Goal: Task Accomplishment & Management: Complete application form

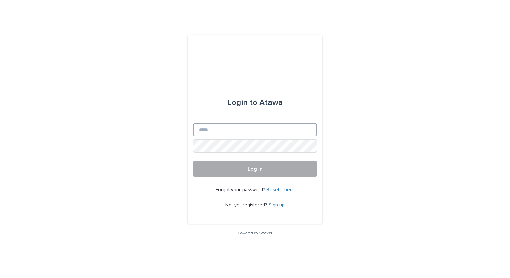
type input "**********"
click at [246, 169] on button "Log in" at bounding box center [255, 169] width 124 height 16
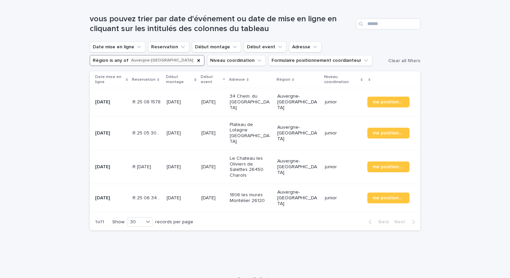
scroll to position [81, 0]
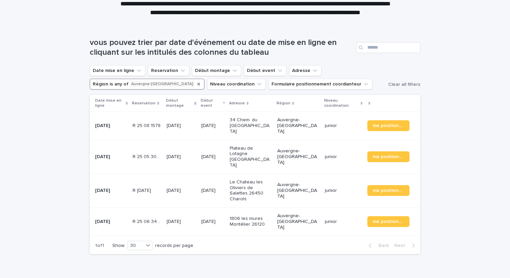
click at [196, 85] on icon "Région" at bounding box center [198, 83] width 5 height 5
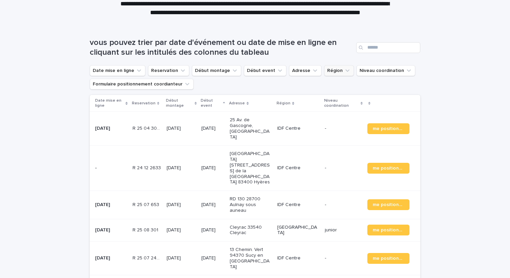
click at [332, 72] on button "Région" at bounding box center [339, 70] width 30 height 11
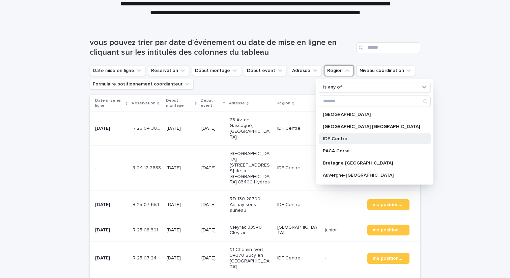
click at [339, 139] on p "IDF Centre" at bounding box center [371, 138] width 97 height 5
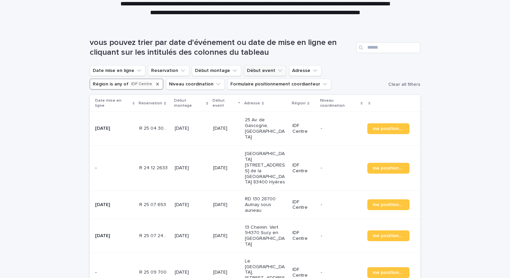
click at [255, 70] on button "Début event" at bounding box center [265, 70] width 43 height 11
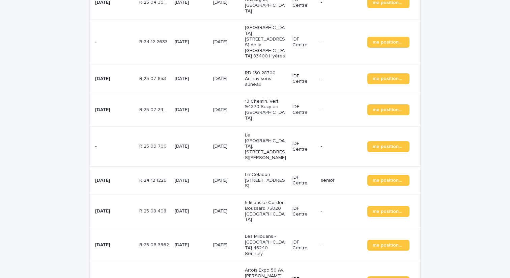
scroll to position [209, 0]
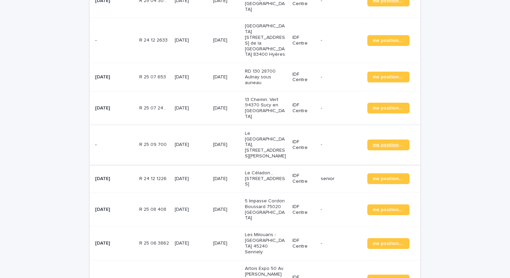
click at [383, 139] on link "me positionner" at bounding box center [389, 144] width 42 height 11
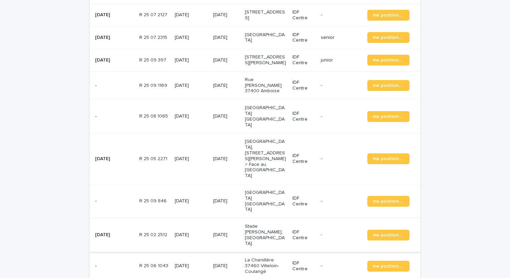
scroll to position [511, 0]
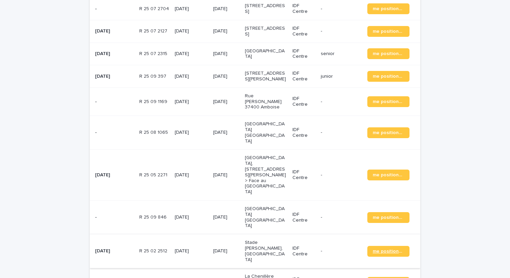
click at [383, 249] on span "me positionner" at bounding box center [388, 251] width 31 height 5
click at [386, 215] on span "me positionner" at bounding box center [388, 217] width 31 height 5
click at [375, 173] on span "me positionner" at bounding box center [388, 175] width 31 height 5
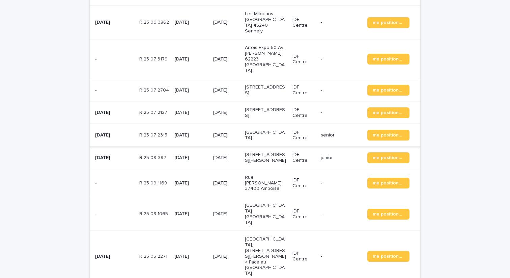
scroll to position [431, 0]
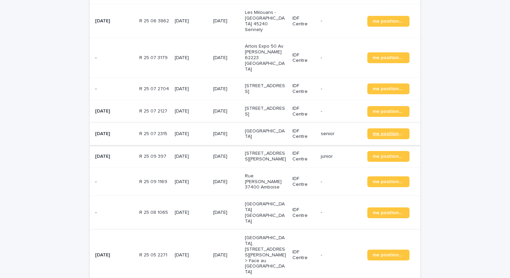
click at [382, 131] on span "me positionner" at bounding box center [388, 133] width 31 height 5
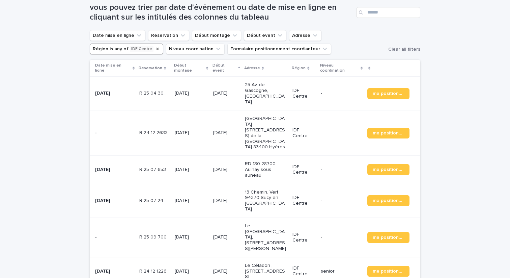
scroll to position [78, 0]
